Goal: Transaction & Acquisition: Purchase product/service

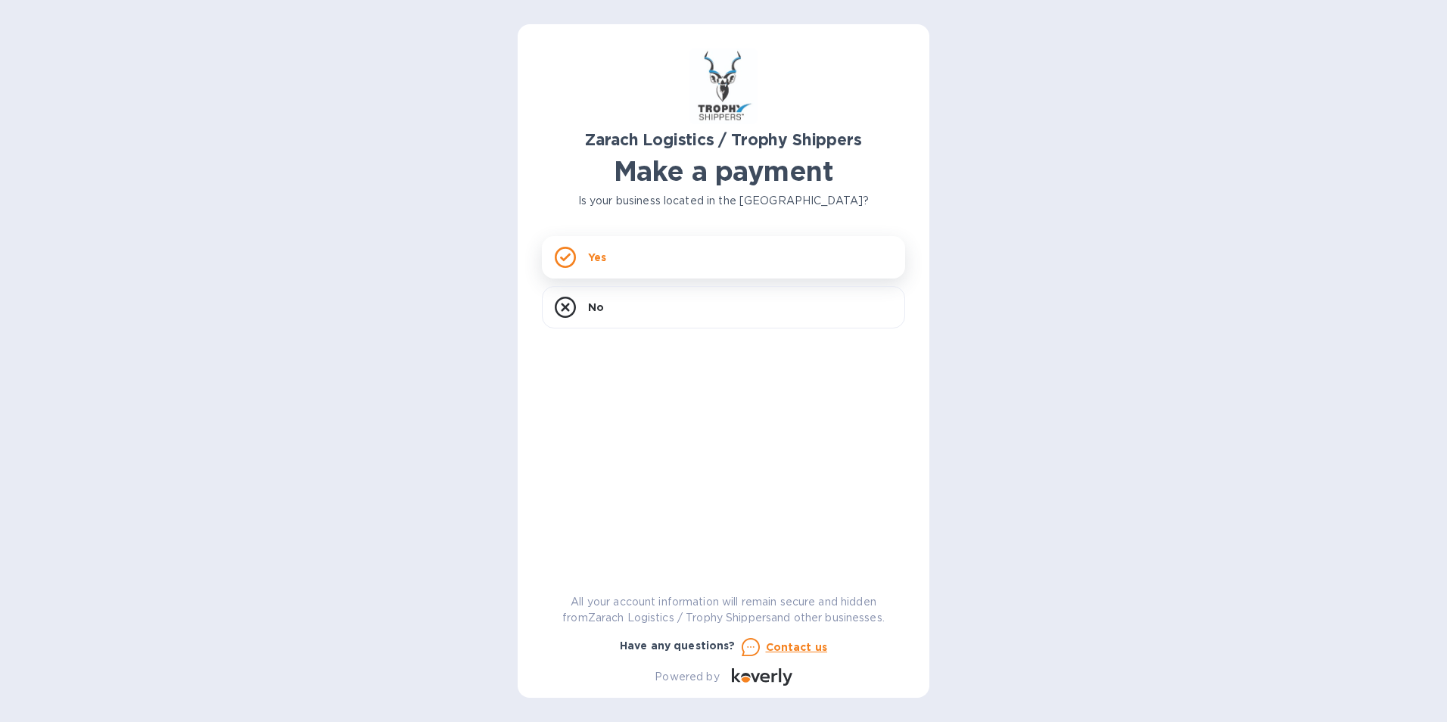
click at [609, 260] on div "Yes" at bounding box center [723, 257] width 363 height 42
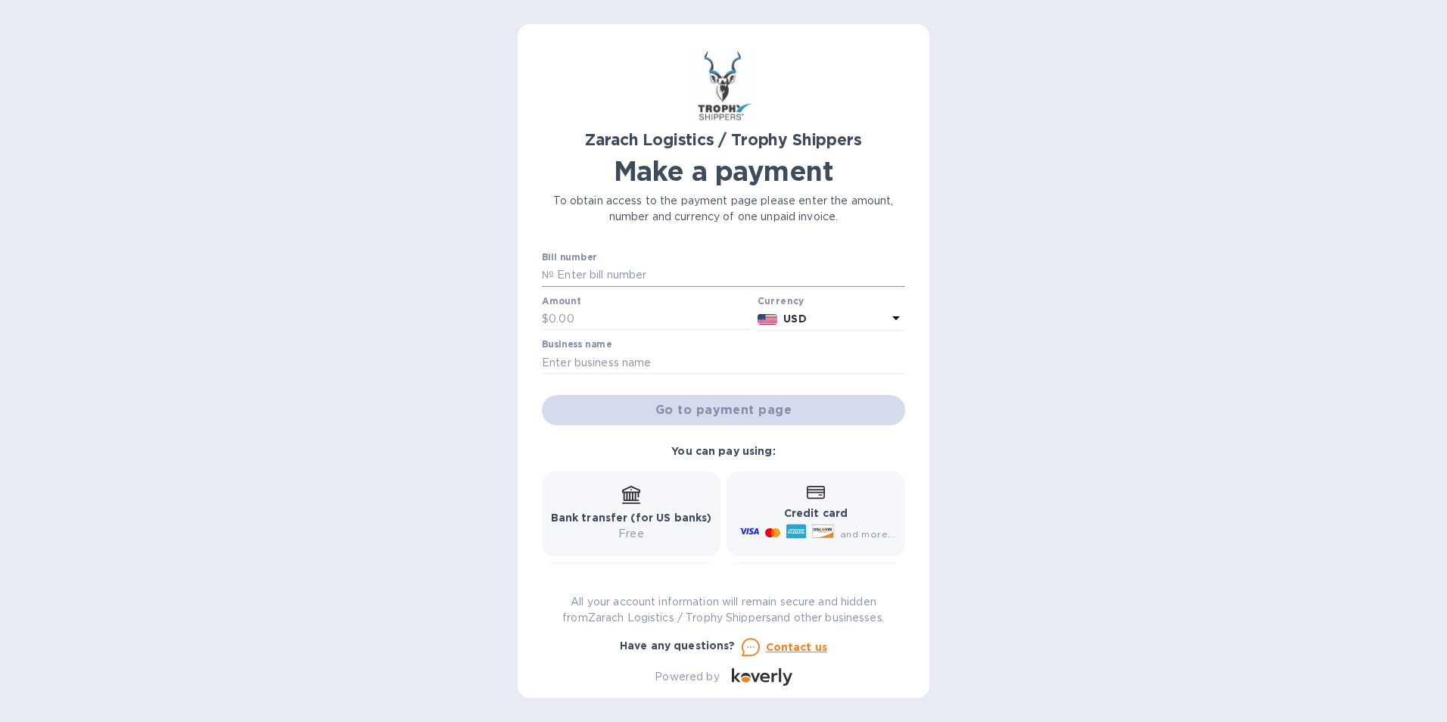
click at [614, 269] on input "text" at bounding box center [729, 275] width 351 height 23
type input "B00172799"
click at [561, 316] on input "text" at bounding box center [650, 319] width 203 height 23
type input "853.00"
click at [579, 356] on input "text" at bounding box center [723, 362] width 363 height 23
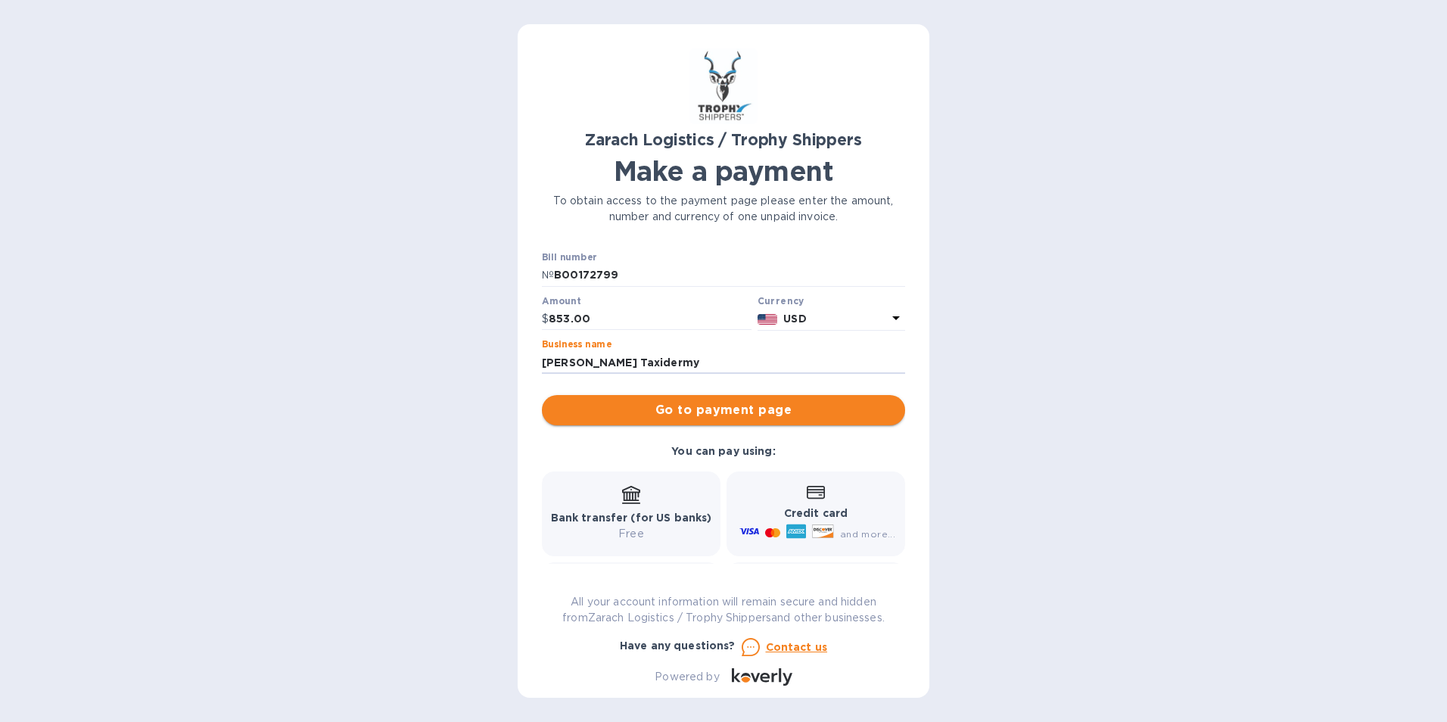
type input "[PERSON_NAME] Taxidermy"
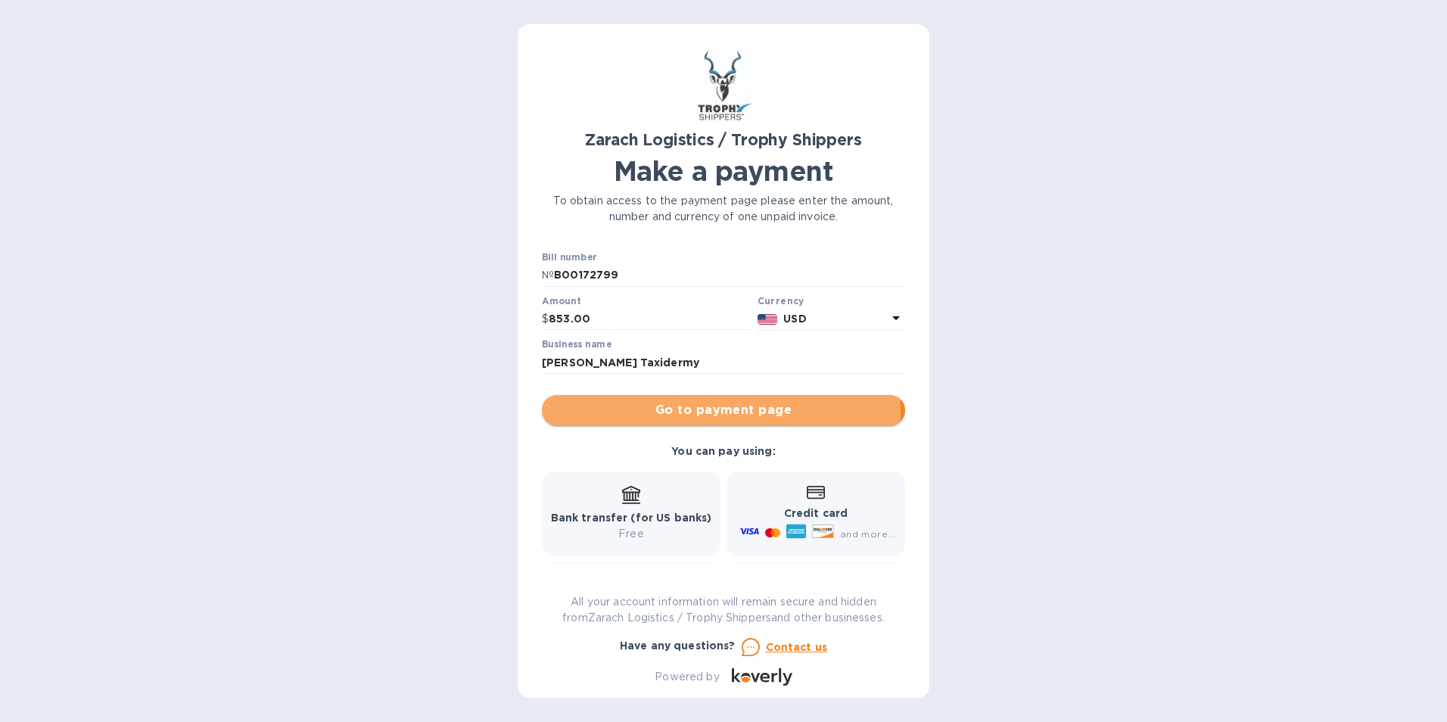
click at [674, 410] on span "Go to payment page" at bounding box center [723, 410] width 339 height 18
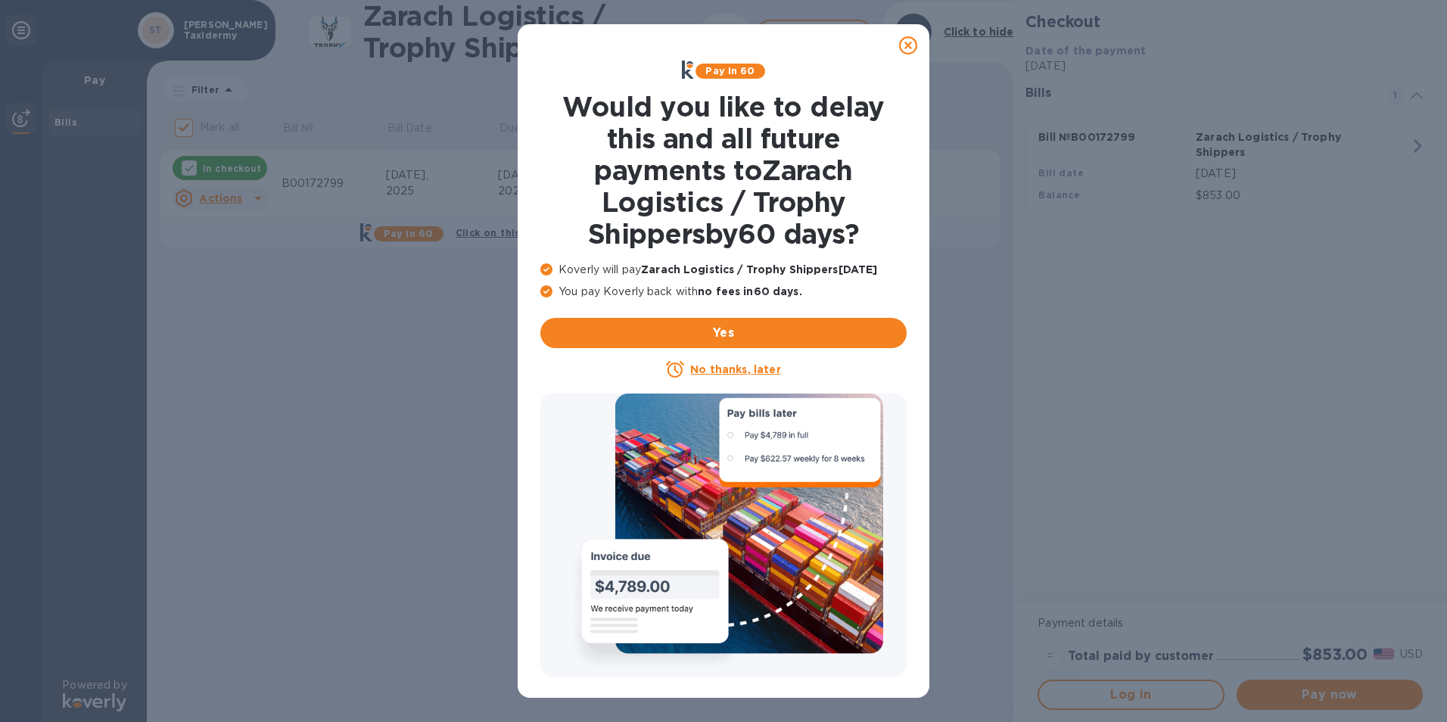
click at [724, 372] on u "No thanks, later" at bounding box center [735, 369] width 90 height 12
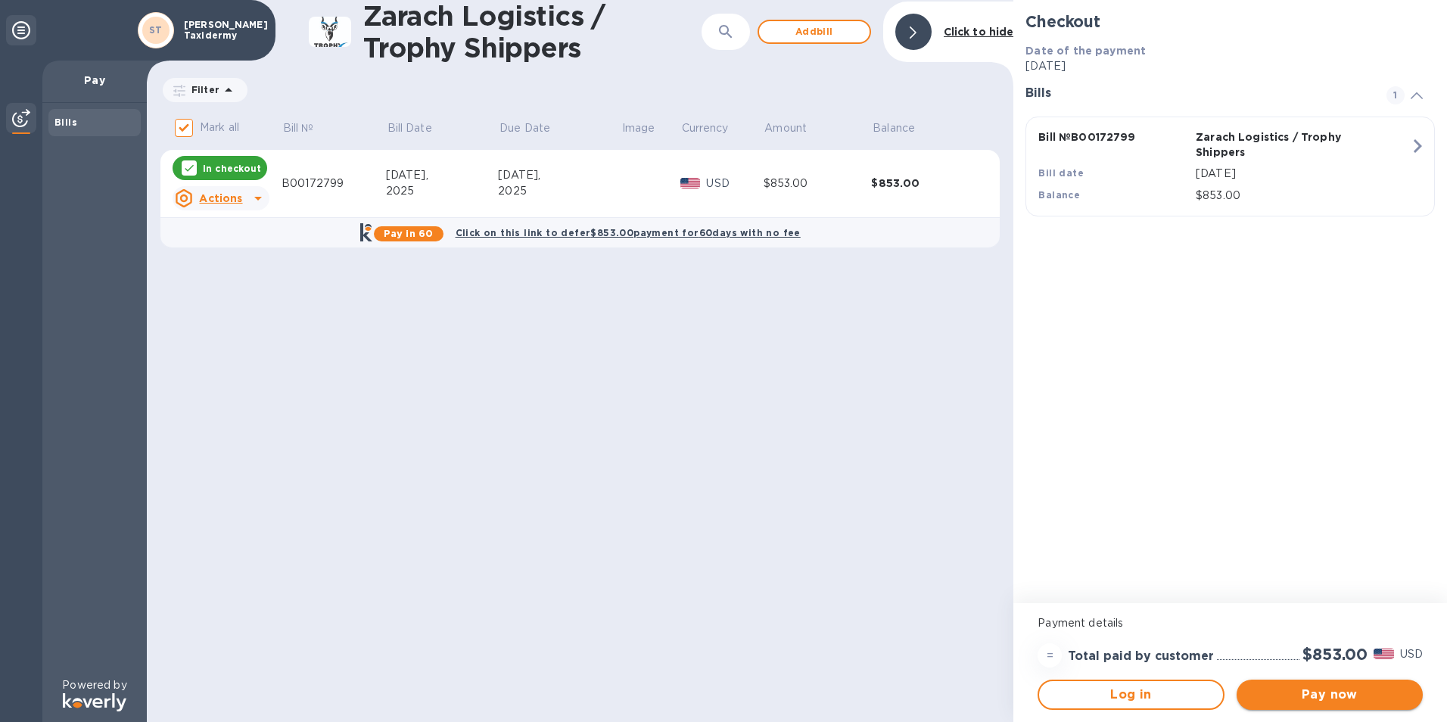
click at [1315, 701] on span "Pay now" at bounding box center [1330, 695] width 162 height 18
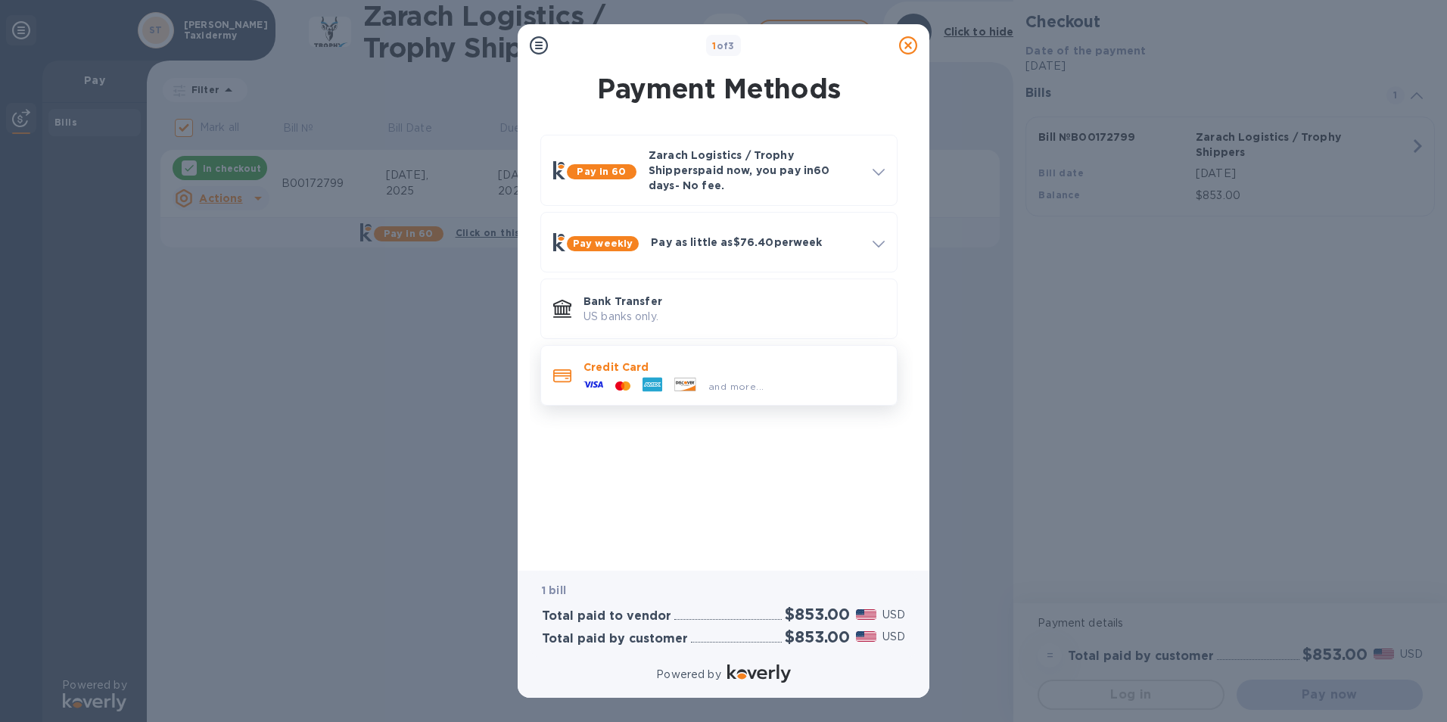
click at [626, 360] on p "Credit Card" at bounding box center [734, 367] width 301 height 15
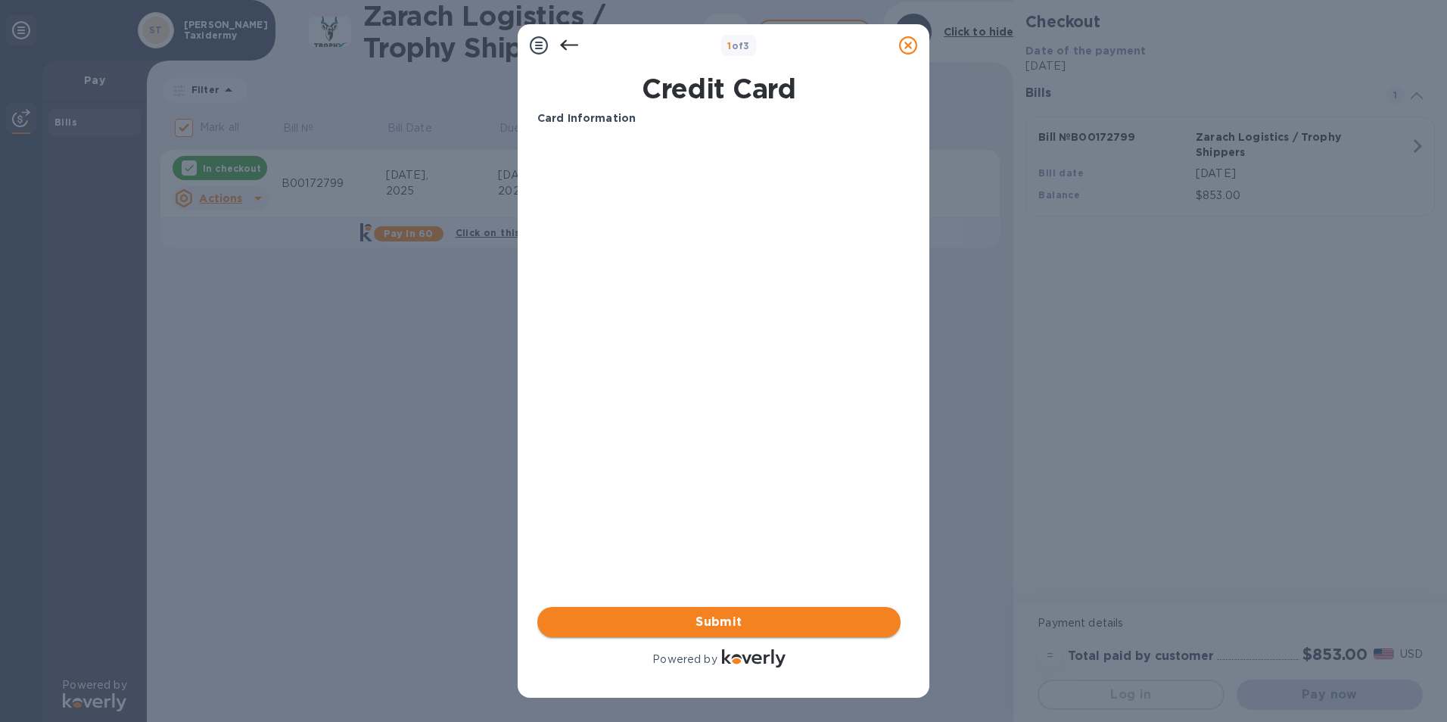
click at [717, 624] on span "Submit" at bounding box center [718, 622] width 339 height 18
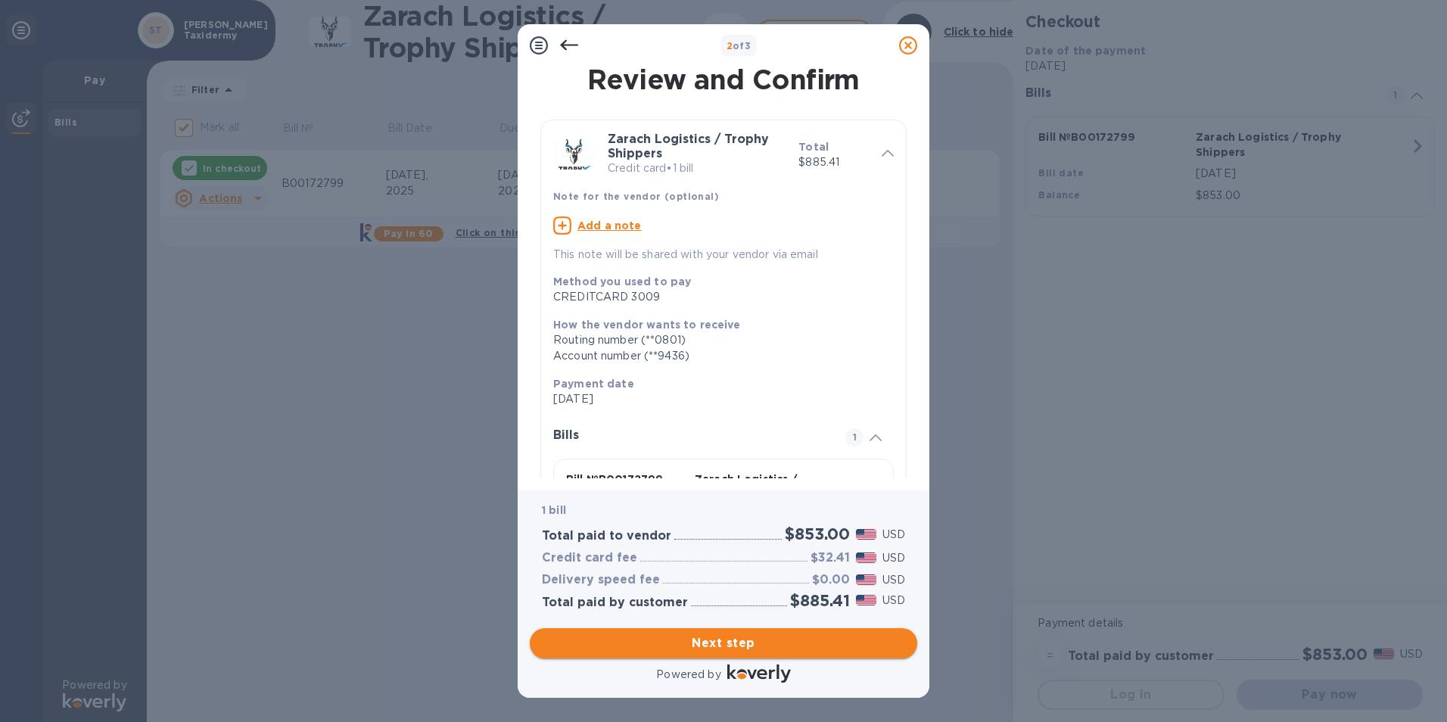
click at [707, 639] on span "Next step" at bounding box center [723, 643] width 363 height 18
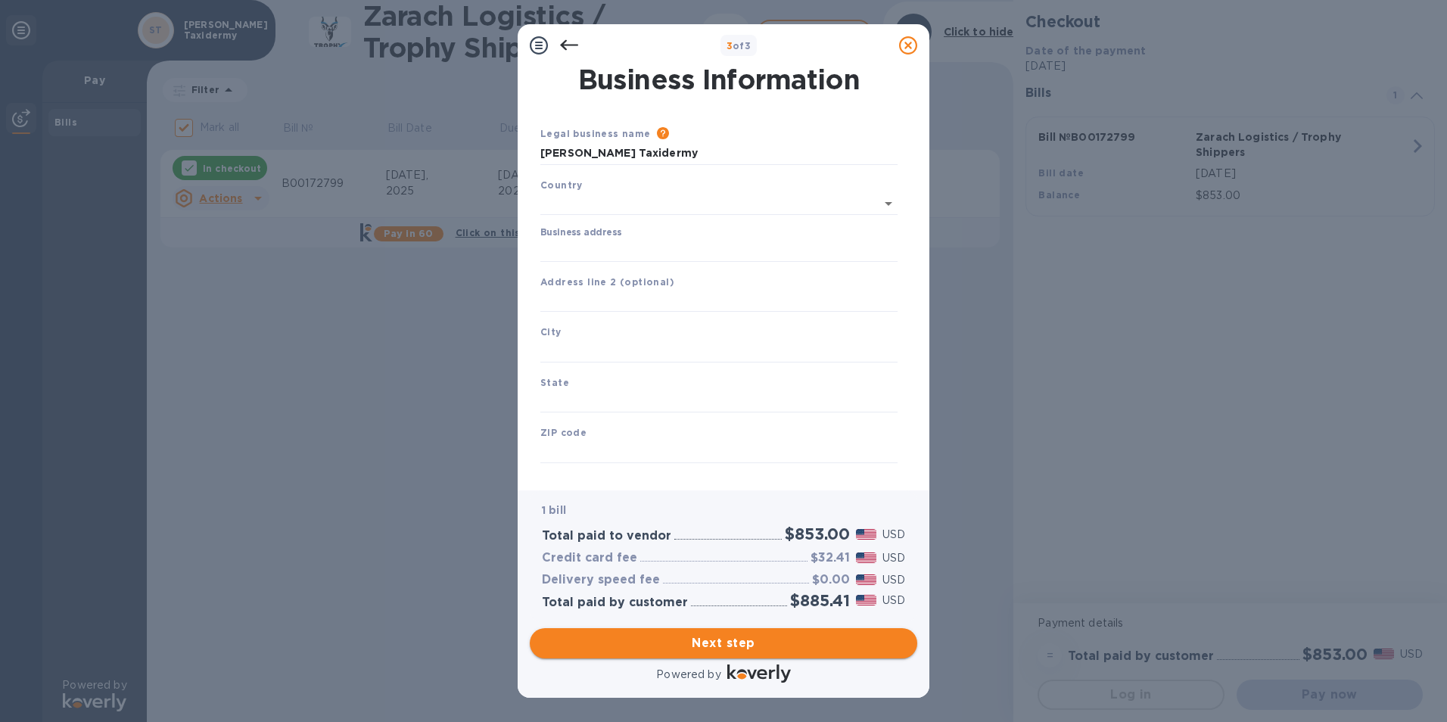
type input "[GEOGRAPHIC_DATA]"
click at [612, 249] on input "Business address" at bounding box center [718, 247] width 357 height 23
click at [546, 294] on input "text" at bounding box center [718, 298] width 357 height 23
click at [562, 238] on input "Business address" at bounding box center [718, 247] width 357 height 23
type input "[STREET_ADDRESS]"
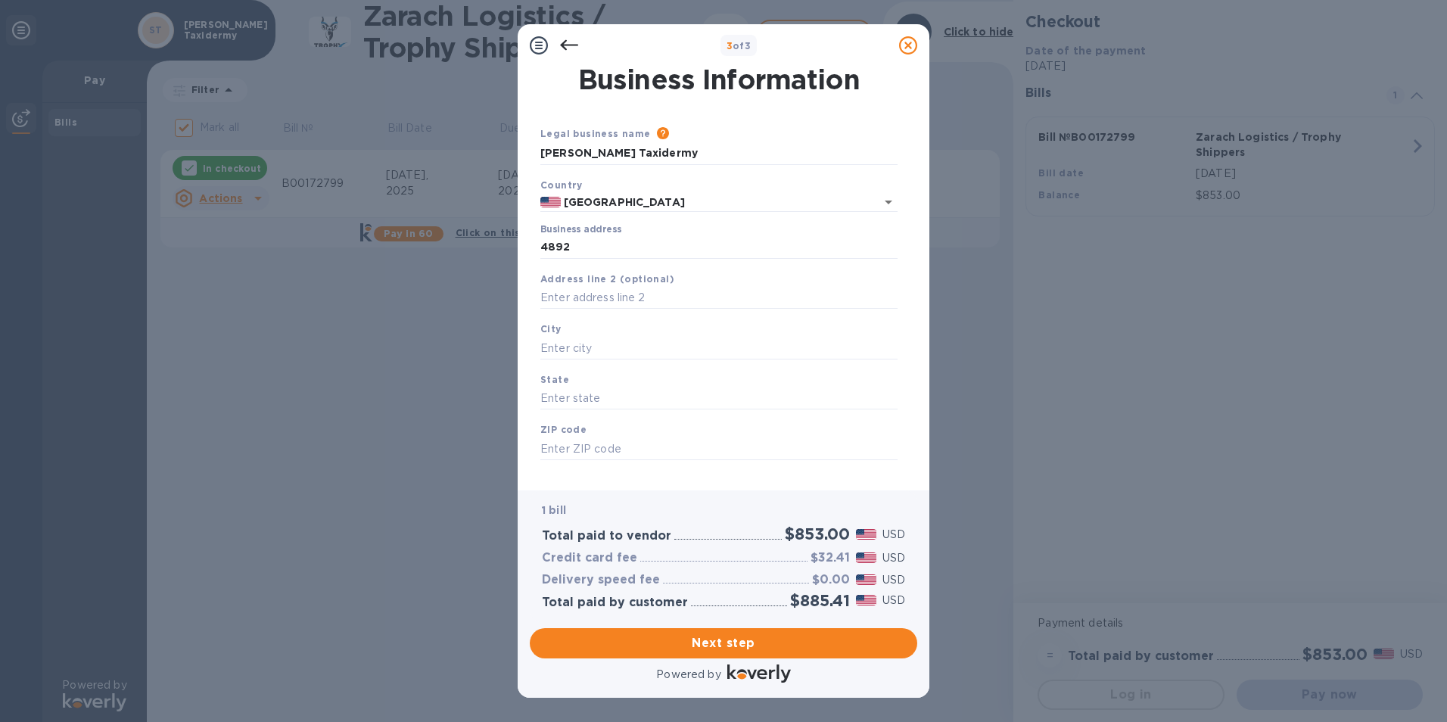
type input "[GEOGRAPHIC_DATA]"
type input "78642"
click at [722, 640] on span "Next step" at bounding box center [723, 643] width 363 height 18
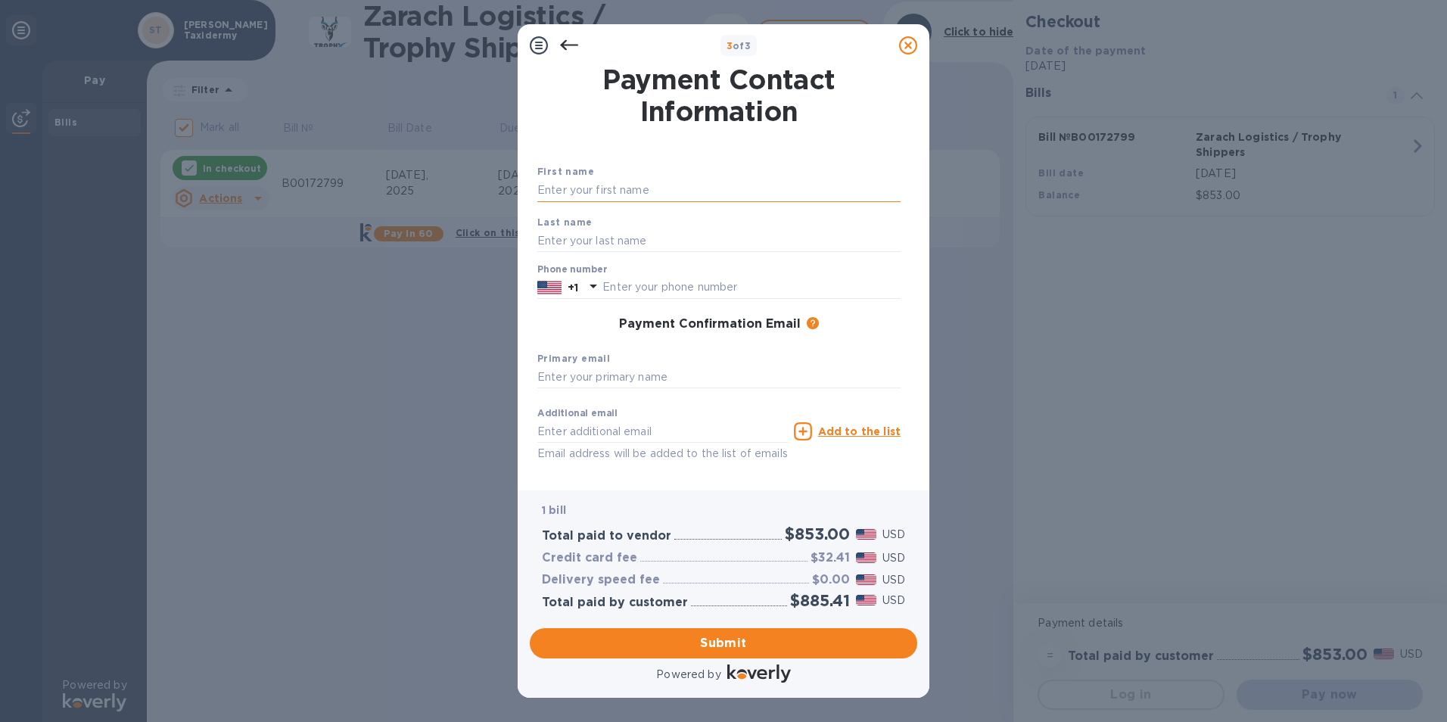
click at [609, 195] on input "text" at bounding box center [718, 190] width 363 height 23
type input "H"
type input "[PERSON_NAME]"
click at [967, 372] on div "3 of 3 Payment Contact Information First name [PERSON_NAME] Last name [PERSON_N…" at bounding box center [723, 361] width 1447 height 722
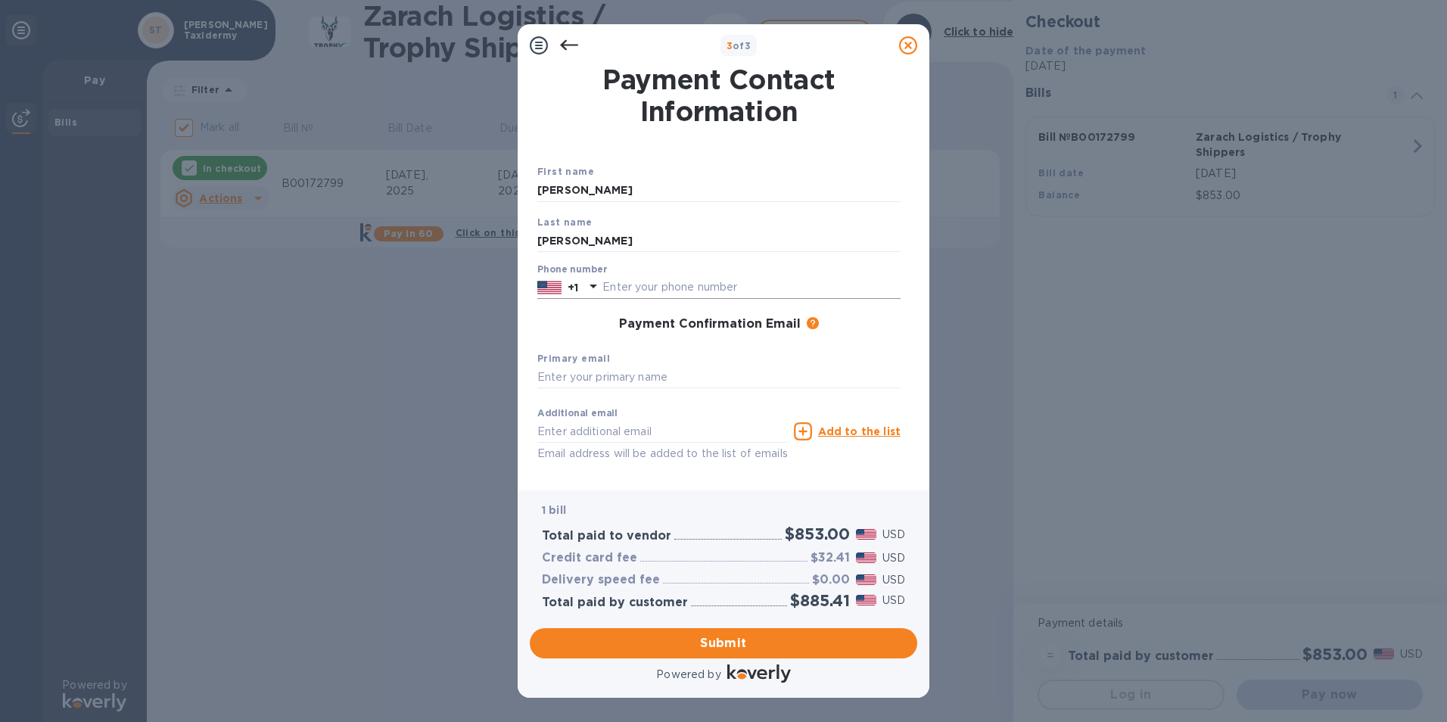
click at [647, 293] on input "text" at bounding box center [751, 287] width 298 height 23
type input "3256692520"
click at [592, 379] on input "text" at bounding box center [718, 377] width 363 height 23
type input "[PERSON_NAME][EMAIL_ADDRESS][DOMAIN_NAME]"
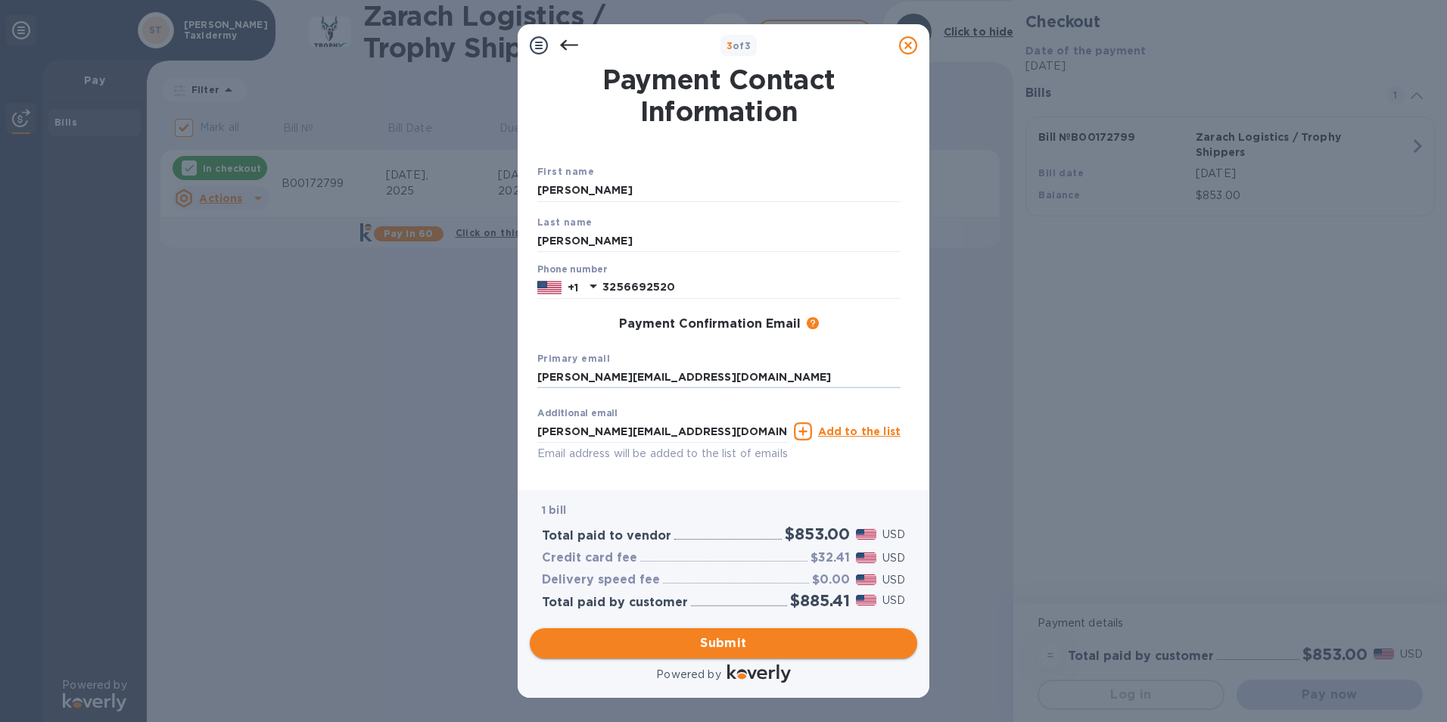
click at [728, 639] on span "Submit" at bounding box center [723, 643] width 363 height 18
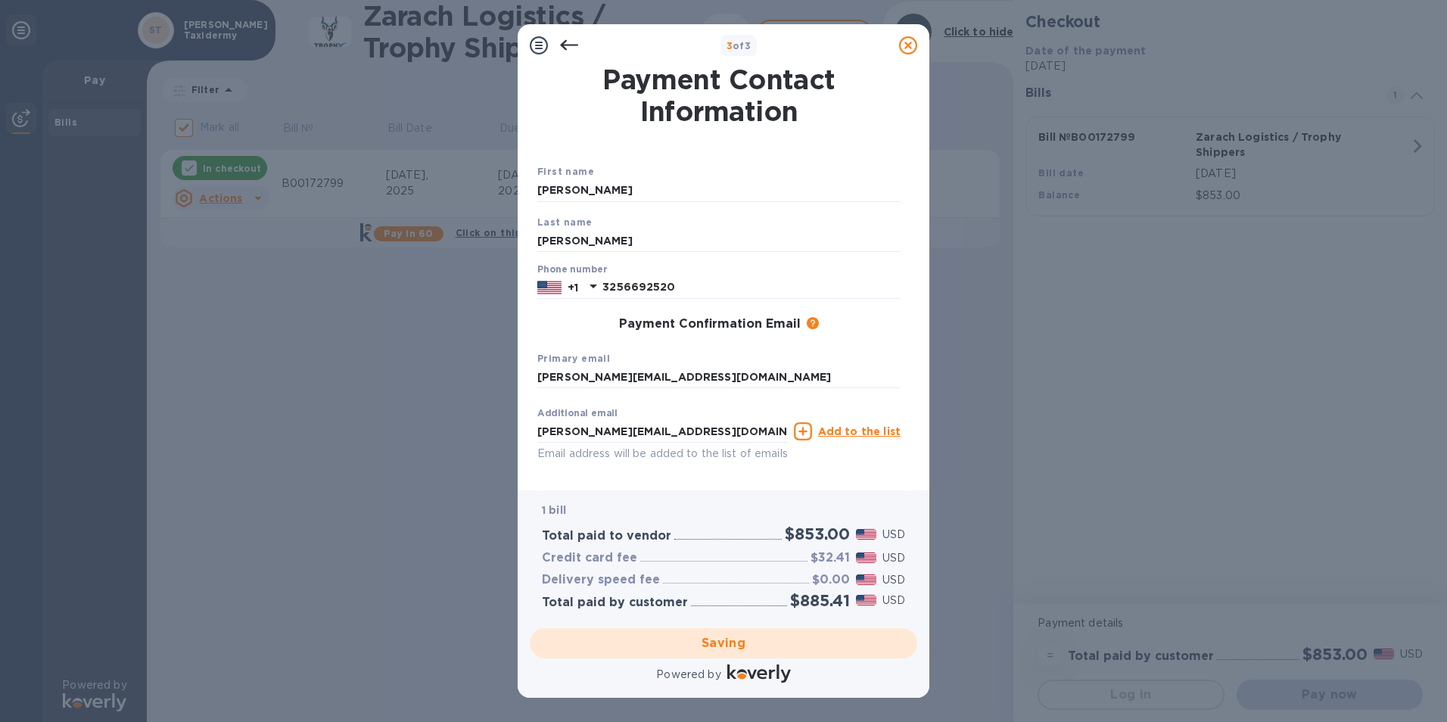
checkbox input "false"
